Goal: Task Accomplishment & Management: Manage account settings

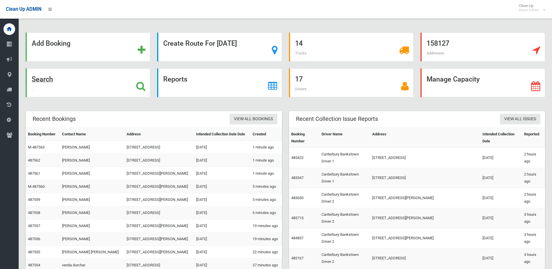
click at [52, 81] on strong "Search" at bounding box center [42, 79] width 21 height 8
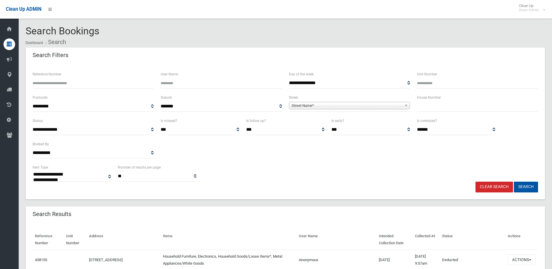
select select
click at [462, 108] on input "text" at bounding box center [477, 106] width 121 height 11
type input "***"
click at [358, 104] on span "Street Name*" at bounding box center [346, 105] width 111 height 7
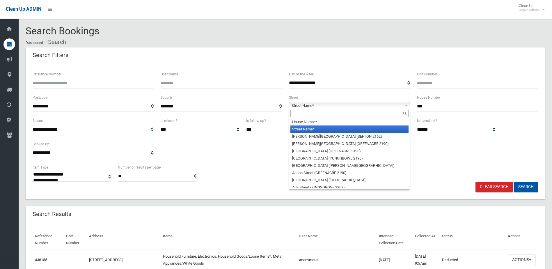
click at [309, 109] on div at bounding box center [349, 113] width 120 height 9
click at [303, 116] on input "text" at bounding box center [349, 113] width 118 height 7
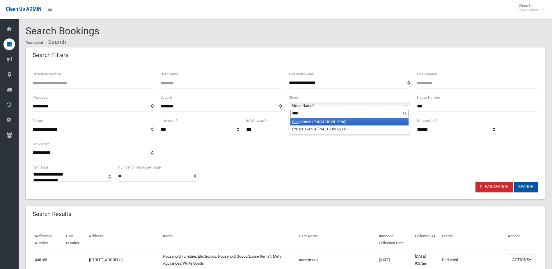
type input "*****"
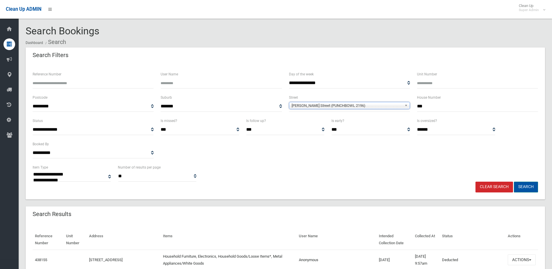
click at [527, 188] on button "Search" at bounding box center [526, 186] width 24 height 11
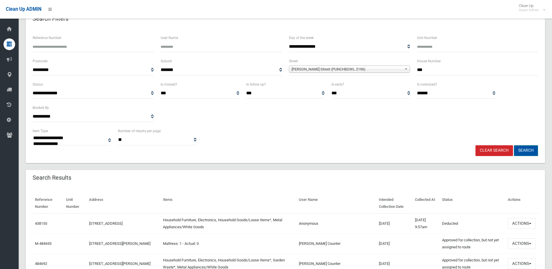
scroll to position [87, 0]
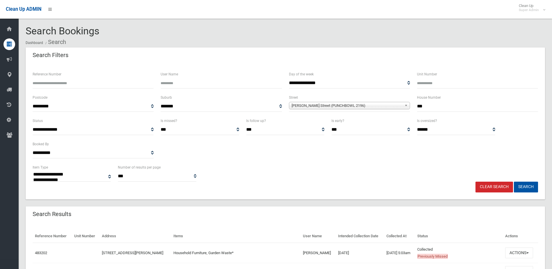
select select
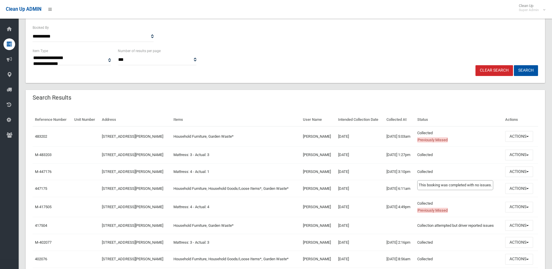
scroll to position [116, 0]
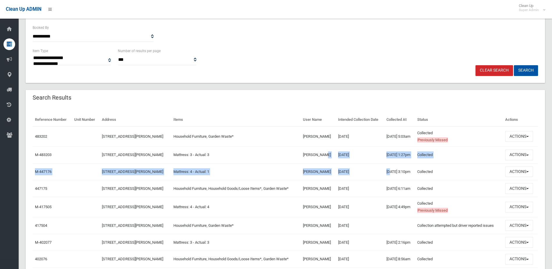
drag, startPoint x: 327, startPoint y: 148, endPoint x: 382, endPoint y: 163, distance: 57.2
click at [382, 163] on tbody "483202 30a Craig Street, PUNCHBOWL NSW 2196 Household Furniture, Garden Waste* …" at bounding box center [285, 247] width 505 height 242
drag, startPoint x: 382, startPoint y: 163, endPoint x: 457, endPoint y: 151, distance: 76.6
click at [457, 151] on td "Collected This booking was completed with no issues." at bounding box center [459, 154] width 88 height 17
click at [526, 152] on button "Actions" at bounding box center [519, 154] width 28 height 11
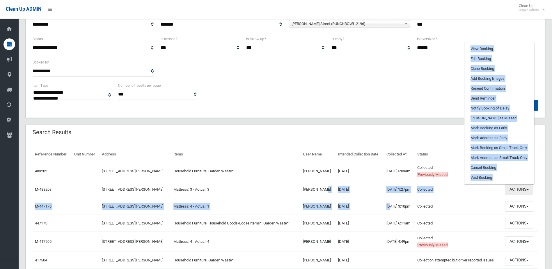
scroll to position [29, 0]
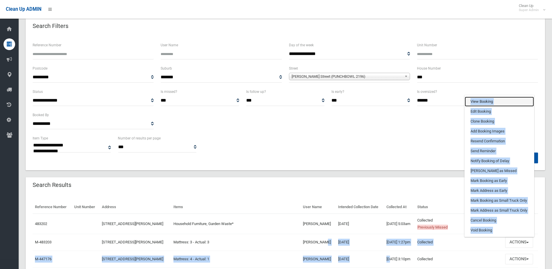
click at [484, 102] on link "View Booking" at bounding box center [498, 102] width 69 height 10
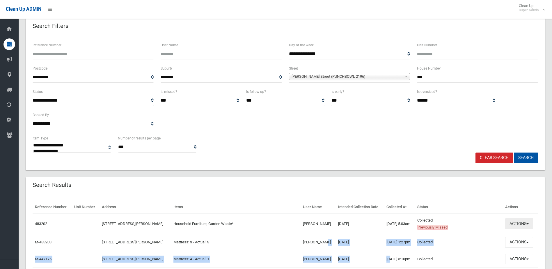
click at [523, 221] on button "Actions" at bounding box center [519, 223] width 28 height 11
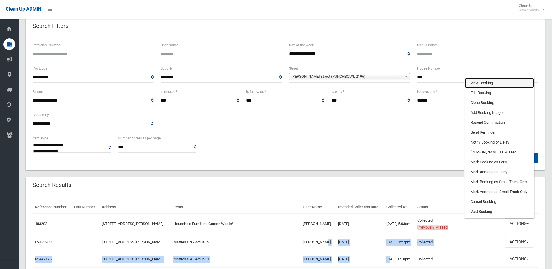
click at [490, 84] on link "View Booking" at bounding box center [498, 83] width 69 height 10
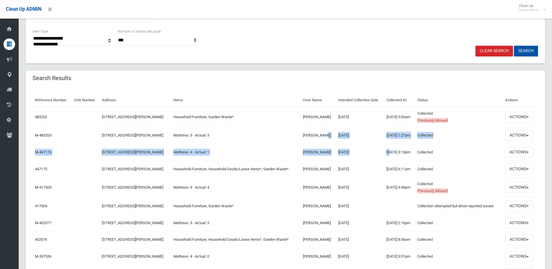
scroll to position [145, 0]
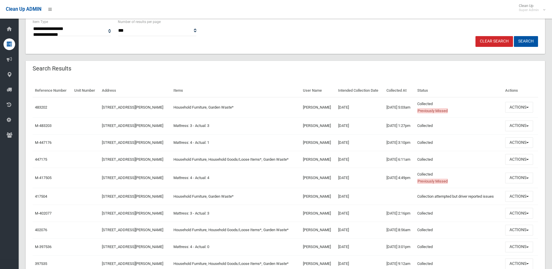
click at [386, 142] on td "26/02/2025 3:10pm" at bounding box center [399, 142] width 31 height 17
drag, startPoint x: 340, startPoint y: 123, endPoint x: 311, endPoint y: 123, distance: 29.1
click at [311, 123] on tr "M-483203 30a Craig Street, PUNCHBOWL NSW 2196 Mattress: 3 - Actual: 3 ibrahim a…" at bounding box center [285, 125] width 505 height 17
drag, startPoint x: 311, startPoint y: 123, endPoint x: 478, endPoint y: 131, distance: 166.6
click at [478, 131] on td "Collected This booking was completed with no issues." at bounding box center [459, 125] width 88 height 17
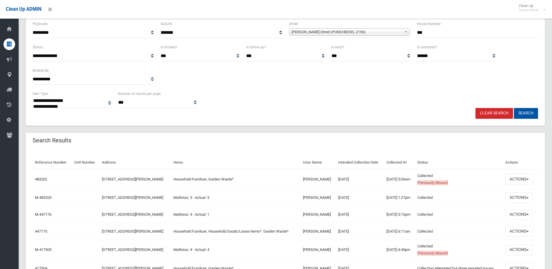
scroll to position [175, 0]
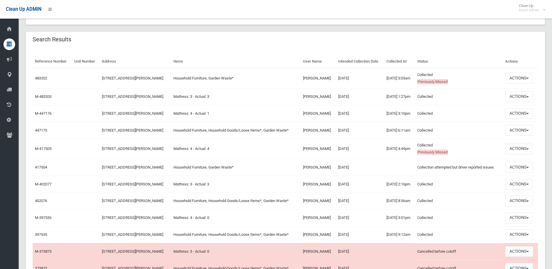
drag, startPoint x: 408, startPoint y: 95, endPoint x: 356, endPoint y: 96, distance: 52.1
click at [356, 96] on tr "M-483203 30a Craig Street, PUNCHBOWL NSW 2196 Mattress: 3 - Actual: 3 ibrahim a…" at bounding box center [285, 96] width 505 height 17
drag, startPoint x: 356, startPoint y: 96, endPoint x: 378, endPoint y: 105, distance: 23.3
click at [384, 105] on td "17/09/2025 1:27pm" at bounding box center [399, 96] width 31 height 17
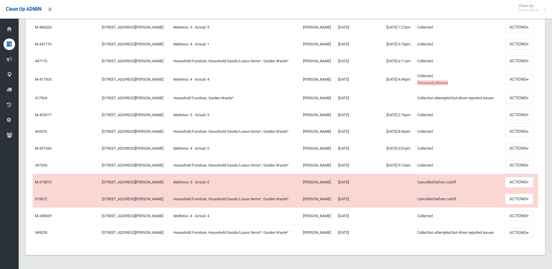
scroll to position [127, 0]
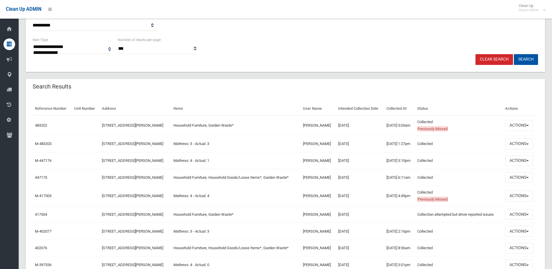
drag, startPoint x: 253, startPoint y: 147, endPoint x: 142, endPoint y: 138, distance: 111.4
click at [142, 138] on tr "M-483203 30a Craig Street, PUNCHBOWL NSW 2196 Mattress: 3 - Actual: 3 ibrahim a…" at bounding box center [285, 143] width 505 height 17
drag, startPoint x: 142, startPoint y: 138, endPoint x: 244, endPoint y: 150, distance: 102.8
click at [244, 150] on td "Mattress: 3 - Actual: 3" at bounding box center [235, 143] width 129 height 17
click at [511, 125] on button "Actions" at bounding box center [519, 125] width 28 height 11
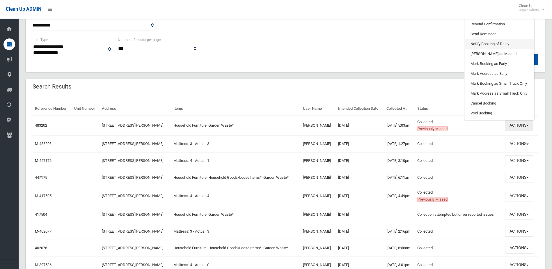
scroll to position [0, 0]
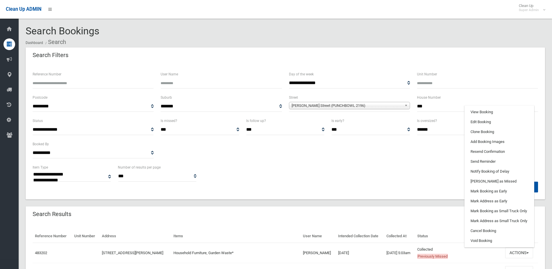
click at [504, 104] on input "***" at bounding box center [477, 106] width 121 height 11
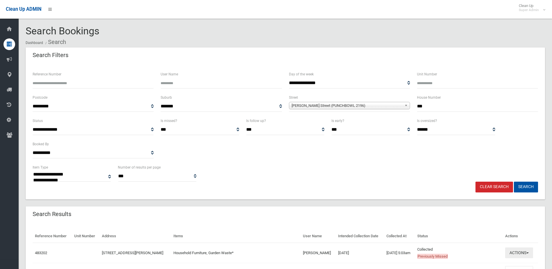
click at [517, 254] on button "Actions" at bounding box center [519, 252] width 28 height 11
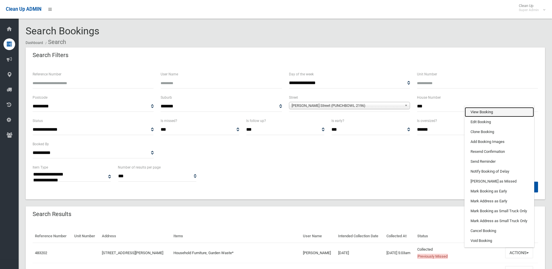
click at [477, 111] on link "View Booking" at bounding box center [498, 112] width 69 height 10
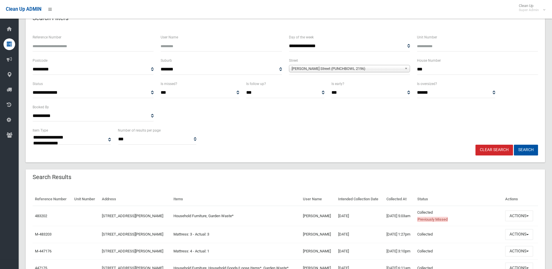
scroll to position [87, 0]
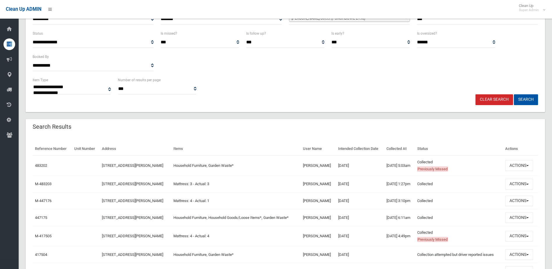
drag, startPoint x: 218, startPoint y: 184, endPoint x: 295, endPoint y: 231, distance: 90.9
click at [173, 185] on tr "M-483203 30a Craig Street, PUNCHBOWL NSW 2196 Mattress: 3 - Actual: 3 ibrahim a…" at bounding box center [285, 183] width 505 height 17
copy tr "Mattress: 3 - Actual: 3"
click at [524, 183] on button "Actions" at bounding box center [519, 184] width 28 height 11
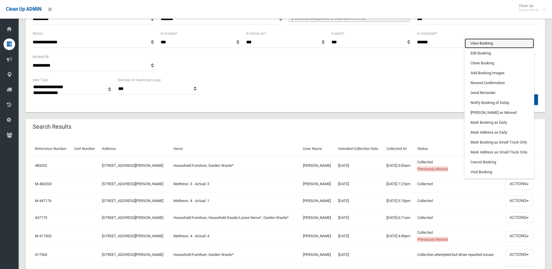
click at [488, 42] on link "View Booking" at bounding box center [498, 43] width 69 height 10
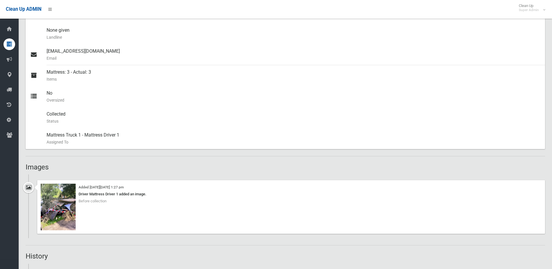
scroll to position [262, 0]
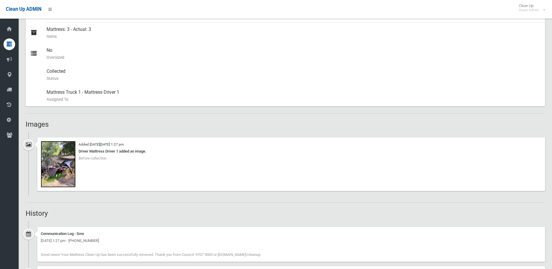
click at [65, 179] on img at bounding box center [58, 164] width 35 height 47
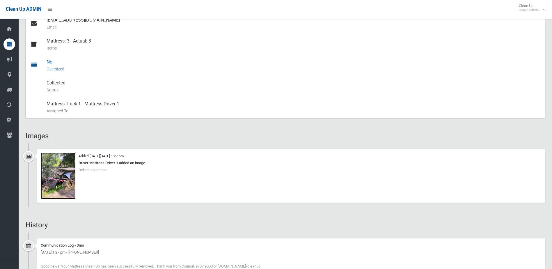
scroll to position [262, 0]
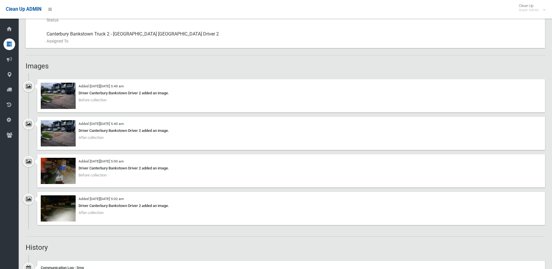
scroll to position [233, 0]
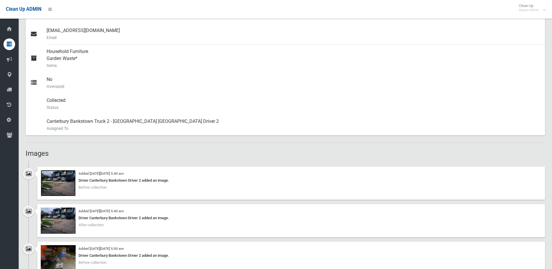
click at [71, 189] on img at bounding box center [58, 183] width 35 height 26
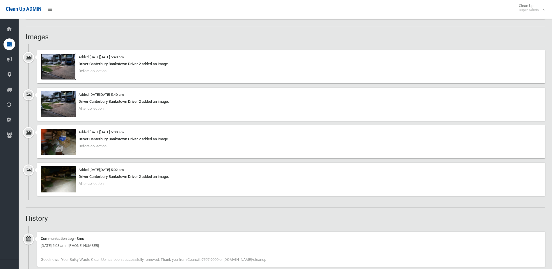
scroll to position [407, 0]
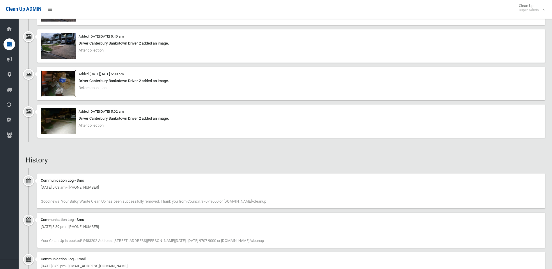
click at [58, 85] on img at bounding box center [58, 83] width 35 height 26
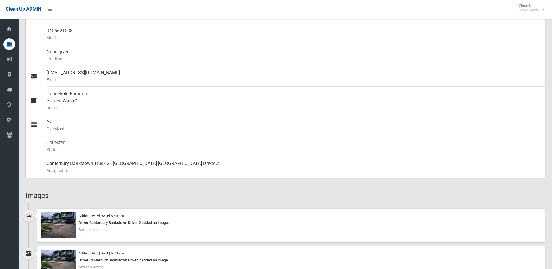
scroll to position [291, 0]
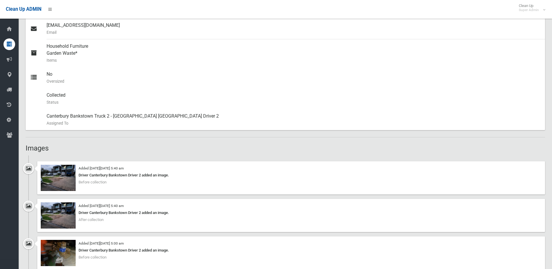
scroll to position [320, 0]
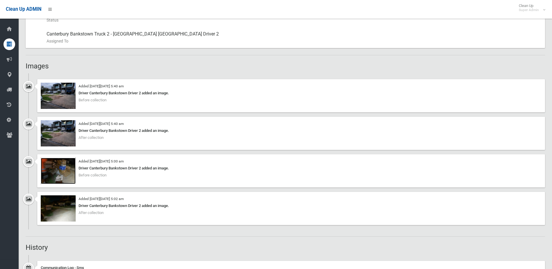
click at [55, 173] on img at bounding box center [58, 171] width 35 height 26
click at [61, 216] on img at bounding box center [58, 208] width 35 height 26
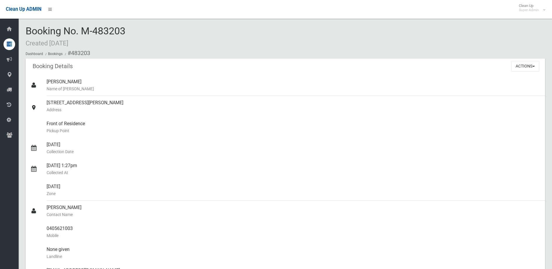
scroll to position [291, 0]
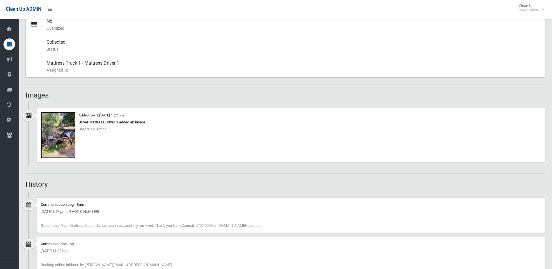
click at [68, 137] on img at bounding box center [58, 135] width 35 height 47
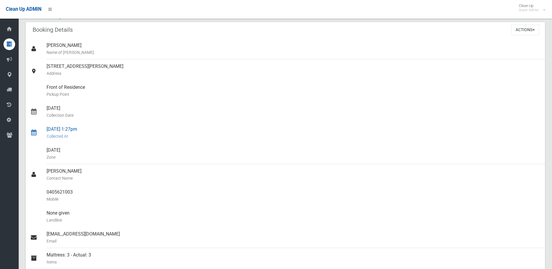
scroll to position [0, 0]
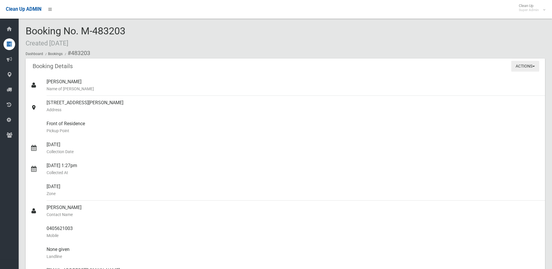
click at [521, 70] on button "Actions" at bounding box center [525, 66] width 28 height 11
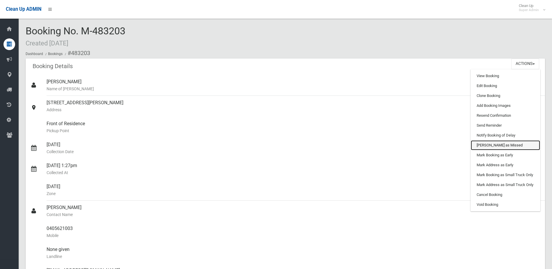
click at [489, 146] on link "Mark as Missed" at bounding box center [505, 145] width 69 height 10
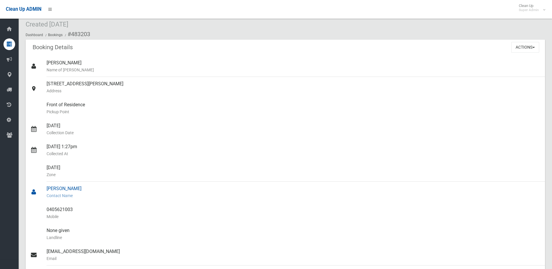
scroll to position [29, 0]
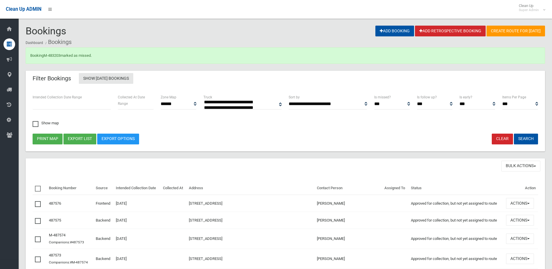
select select
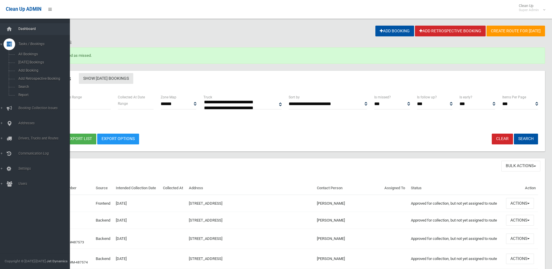
click at [24, 26] on link "Dashboard" at bounding box center [37, 29] width 74 height 12
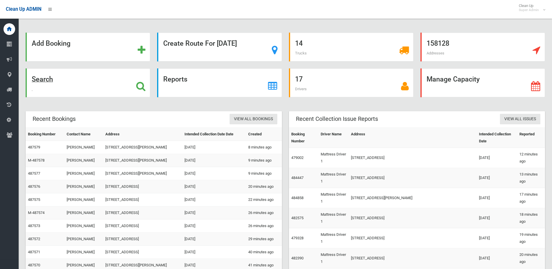
click at [82, 82] on div "Search" at bounding box center [88, 82] width 124 height 29
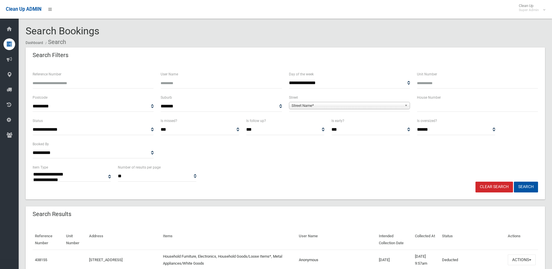
select select
drag, startPoint x: 424, startPoint y: 110, endPoint x: 349, endPoint y: 101, distance: 75.3
click at [423, 110] on input "text" at bounding box center [477, 106] width 121 height 11
drag, startPoint x: 349, startPoint y: 101, endPoint x: 340, endPoint y: 109, distance: 12.6
click at [349, 101] on span "**********" at bounding box center [349, 106] width 121 height 11
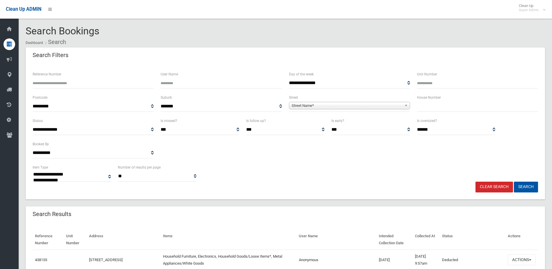
click at [340, 109] on div "Street Name*" at bounding box center [349, 105] width 121 height 7
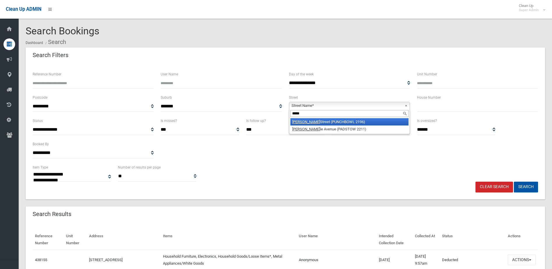
type input "*****"
click at [338, 124] on li "Craig Street (PUNCHBOWL 2196)" at bounding box center [349, 121] width 118 height 7
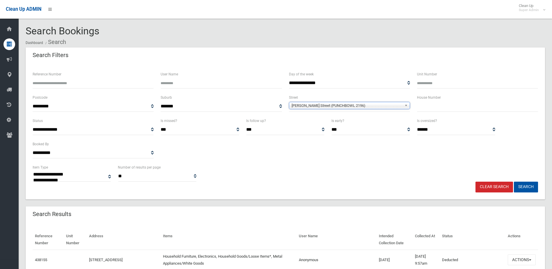
click at [449, 104] on input "text" at bounding box center [477, 106] width 121 height 11
type input "*"
type input "**"
click at [514, 181] on button "Search" at bounding box center [526, 186] width 24 height 11
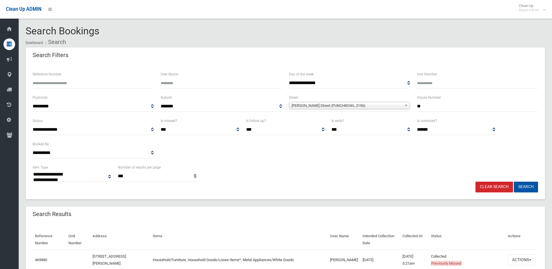
select select
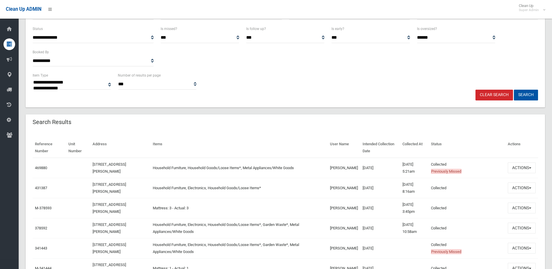
scroll to position [175, 0]
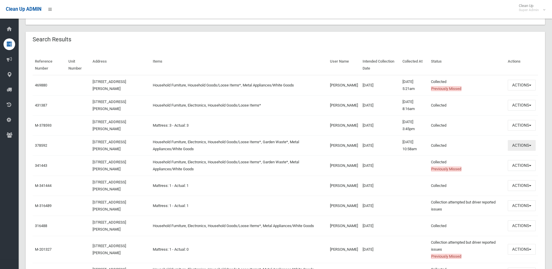
click at [521, 144] on button "Actions" at bounding box center [522, 145] width 28 height 11
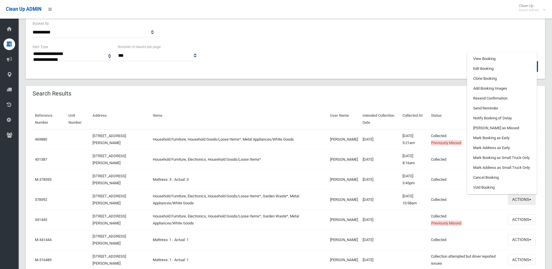
scroll to position [116, 0]
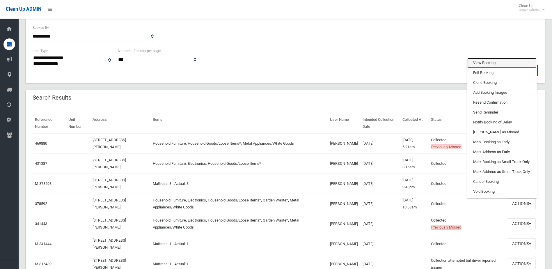
drag, startPoint x: 506, startPoint y: 63, endPoint x: 485, endPoint y: 73, distance: 23.7
click at [506, 63] on link "View Booking" at bounding box center [501, 63] width 69 height 10
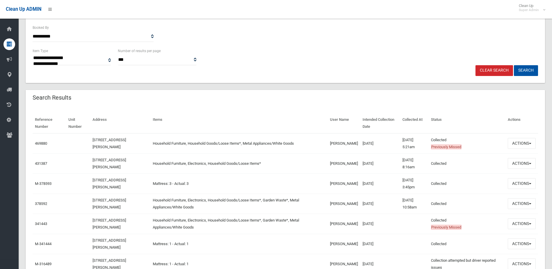
drag, startPoint x: 382, startPoint y: 206, endPoint x: 355, endPoint y: 206, distance: 26.8
click at [360, 206] on td "08/05/2024" at bounding box center [380, 203] width 40 height 20
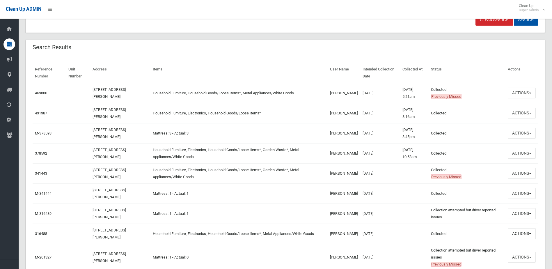
scroll to position [175, 0]
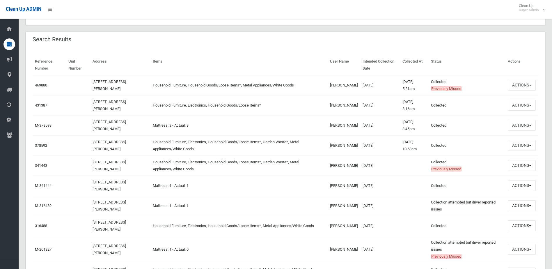
drag, startPoint x: 384, startPoint y: 228, endPoint x: 340, endPoint y: 225, distance: 43.5
click at [340, 225] on tr "316488 33 Craig Street, PUNCHBOWL NSW 2196 Household Furniture, Electronics, Ho…" at bounding box center [285, 226] width 505 height 20
drag, startPoint x: 340, startPoint y: 225, endPoint x: 344, endPoint y: 170, distance: 55.4
click at [344, 170] on tr "341443 33 Craig Street, PUNCHBOWL NSW 2196 Household Furniture, Electronics, Ho…" at bounding box center [285, 165] width 505 height 20
drag, startPoint x: 344, startPoint y: 170, endPoint x: 114, endPoint y: 138, distance: 231.6
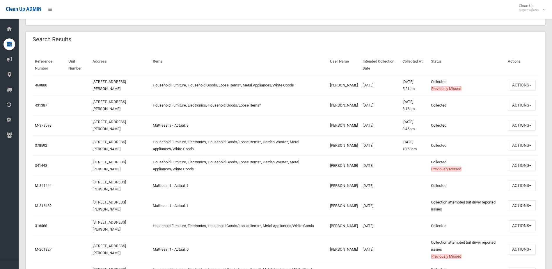
click at [114, 138] on tr "378592 33 Craig Street, PUNCHBOWL NSW 2196 Household Furniture, Electronics, Ho…" at bounding box center [285, 145] width 505 height 20
click at [411, 152] on td "[DATE] 10:58am" at bounding box center [414, 145] width 29 height 20
click at [360, 111] on td "[DATE]" at bounding box center [380, 105] width 40 height 20
click at [534, 108] on button "Actions" at bounding box center [522, 105] width 28 height 11
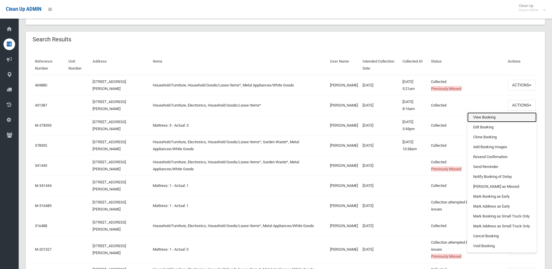
click at [474, 113] on link "View Booking" at bounding box center [501, 117] width 69 height 10
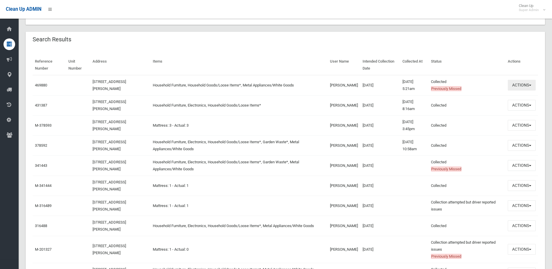
click at [524, 87] on button "Actions" at bounding box center [522, 85] width 28 height 11
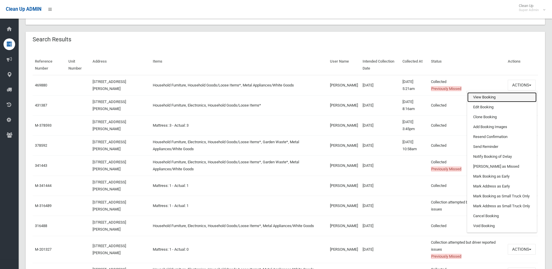
click at [476, 96] on link "View Booking" at bounding box center [501, 97] width 69 height 10
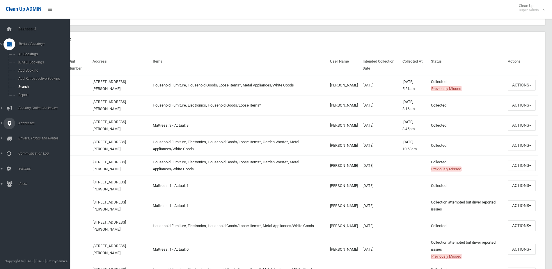
click at [4, 127] on link "Addresses" at bounding box center [37, 123] width 74 height 12
click at [29, 81] on link "All Addresses" at bounding box center [37, 84] width 74 height 8
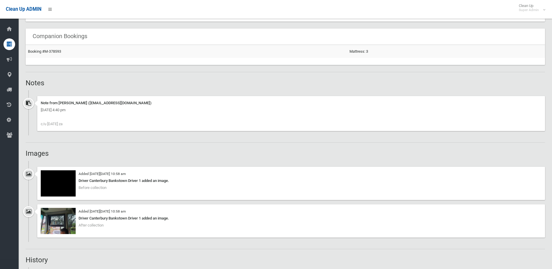
scroll to position [407, 0]
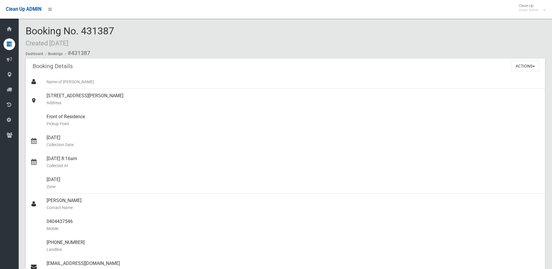
drag, startPoint x: 78, startPoint y: 40, endPoint x: 54, endPoint y: 36, distance: 23.5
click at [54, 36] on span "Booking No. 431387 Created [DATE]" at bounding box center [70, 36] width 88 height 23
drag, startPoint x: 127, startPoint y: 43, endPoint x: 128, endPoint y: 46, distance: 3.6
click at [125, 43] on div "Booking No. 431387 Created [DATE] Dashboard Bookings #431387" at bounding box center [285, 42] width 519 height 33
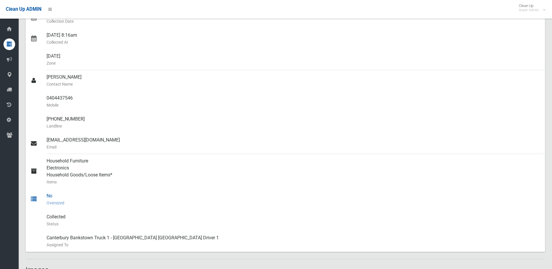
scroll to position [175, 0]
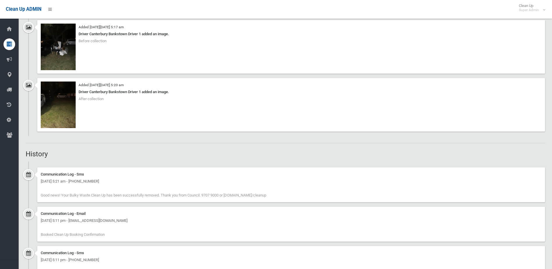
scroll to position [338, 0]
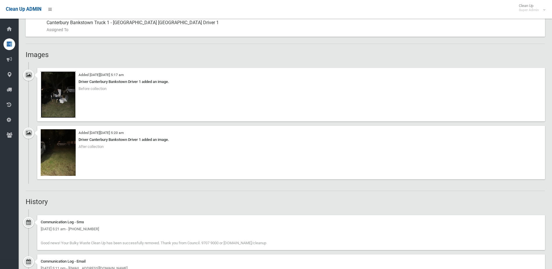
click at [61, 96] on img at bounding box center [58, 94] width 35 height 47
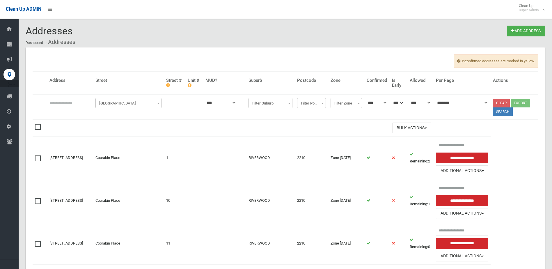
click at [89, 102] on input "text" at bounding box center [69, 102] width 41 height 11
type input "**"
click at [140, 100] on span "[GEOGRAPHIC_DATA]" at bounding box center [128, 103] width 63 height 8
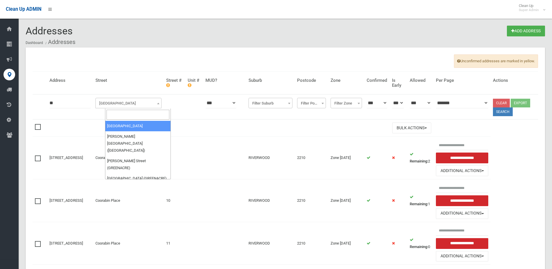
click at [127, 114] on input "search" at bounding box center [137, 115] width 63 height 10
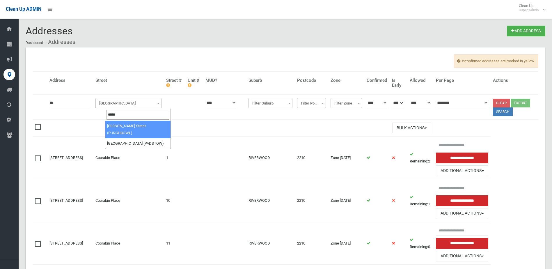
type input "*****"
select select "*"
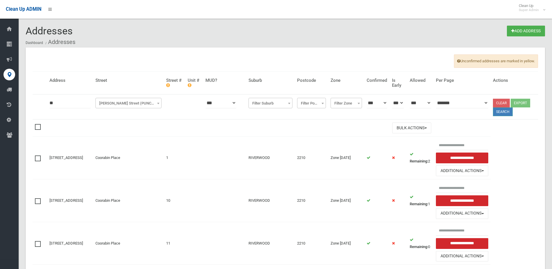
click at [503, 113] on button "Search" at bounding box center [503, 111] width 20 height 9
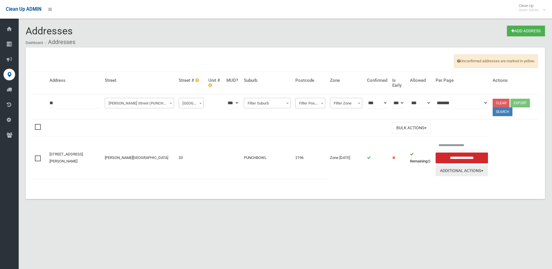
click at [435, 172] on button "Additional Actions" at bounding box center [461, 170] width 52 height 11
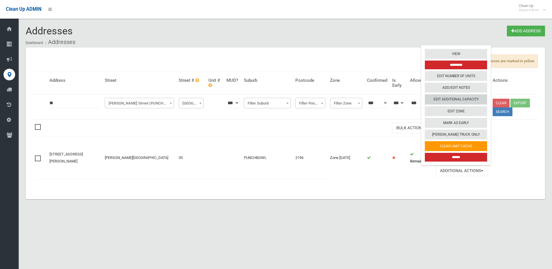
click at [457, 98] on link "Edit Additional Capacity" at bounding box center [456, 100] width 62 height 10
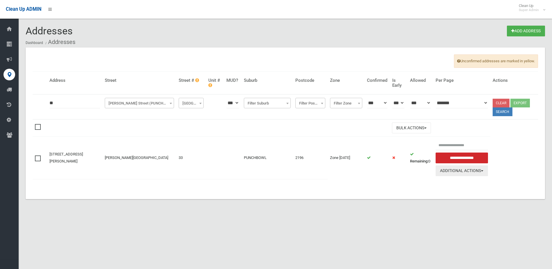
click at [457, 172] on button "Additional Actions" at bounding box center [461, 170] width 52 height 11
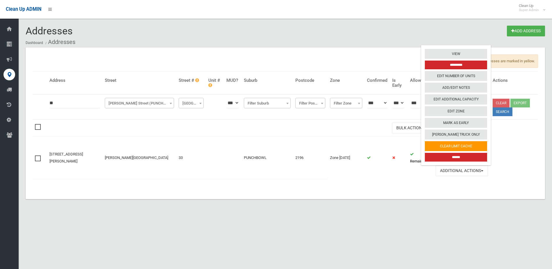
click at [538, 168] on div "Unconfirmed addresses are marked in yellow. Address Street Street # Unit # MUD?…" at bounding box center [285, 123] width 519 height 152
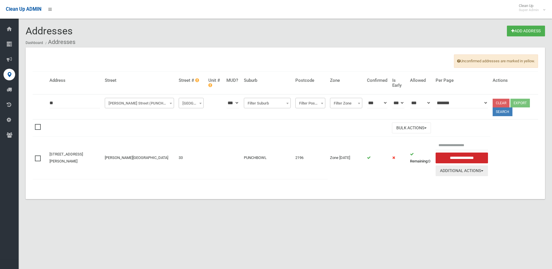
click at [463, 173] on button "Additional Actions" at bounding box center [461, 170] width 52 height 11
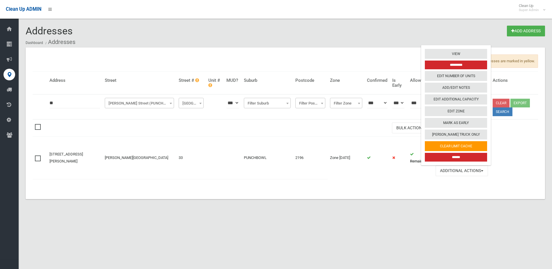
click at [457, 65] on input "*********" at bounding box center [456, 64] width 62 height 9
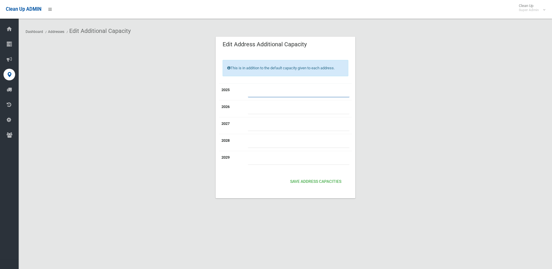
click at [293, 87] on input "number" at bounding box center [299, 91] width 102 height 11
type input "*"
click at [333, 176] on button "Save Address capacities" at bounding box center [316, 181] width 56 height 11
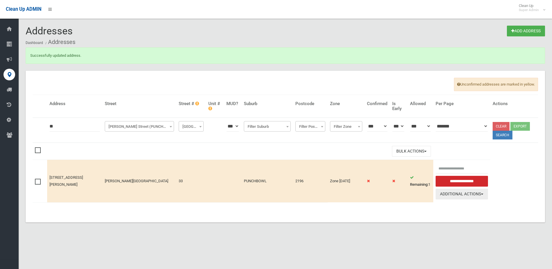
click at [477, 195] on button "Additional Actions" at bounding box center [461, 193] width 52 height 11
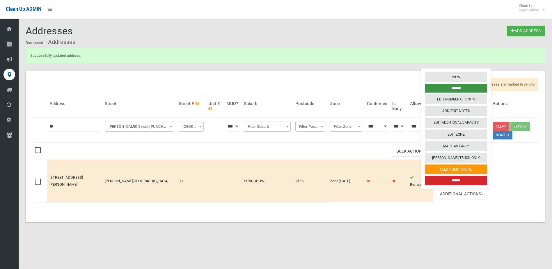
click at [470, 88] on input "*******" at bounding box center [456, 88] width 62 height 9
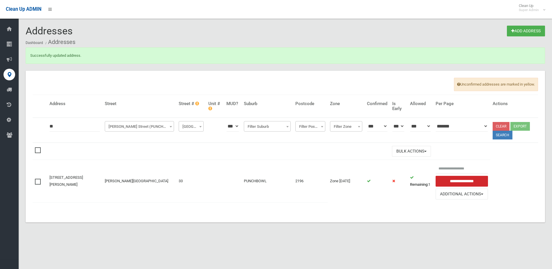
click at [204, 178] on td "33" at bounding box center [191, 181] width 30 height 42
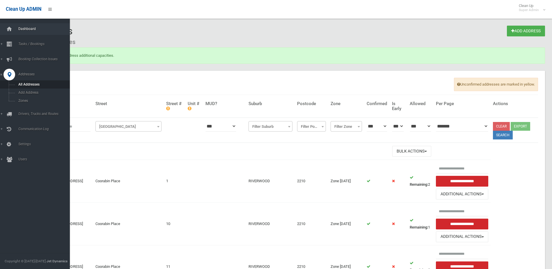
drag, startPoint x: 16, startPoint y: 30, endPoint x: 19, endPoint y: 26, distance: 4.3
click at [17, 30] on span "Dashboard" at bounding box center [46, 29] width 58 height 4
